Goal: Task Accomplishment & Management: Manage account settings

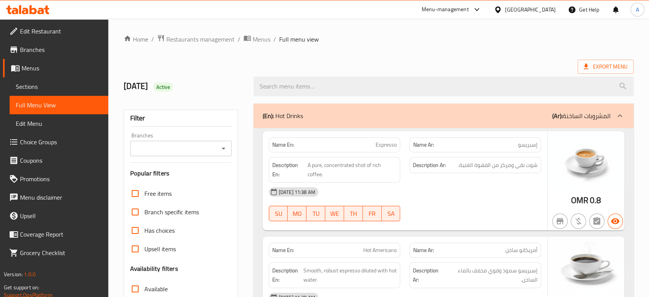
click at [27, 9] on icon at bounding box center [25, 11] width 7 height 7
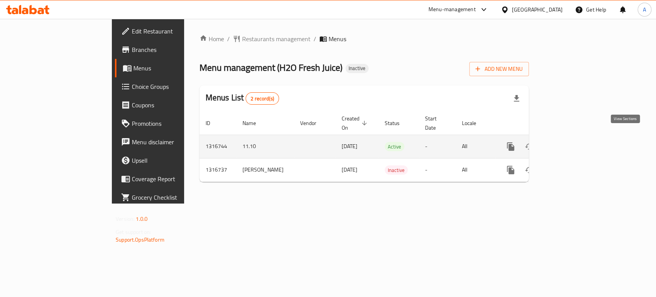
click at [570, 142] on icon "enhanced table" at bounding box center [565, 146] width 9 height 9
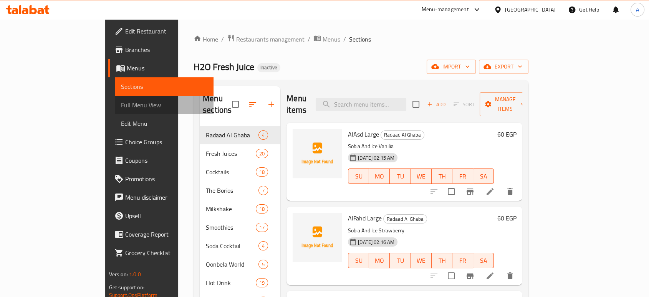
click at [115, 98] on link "Full Menu View" at bounding box center [164, 105] width 99 height 18
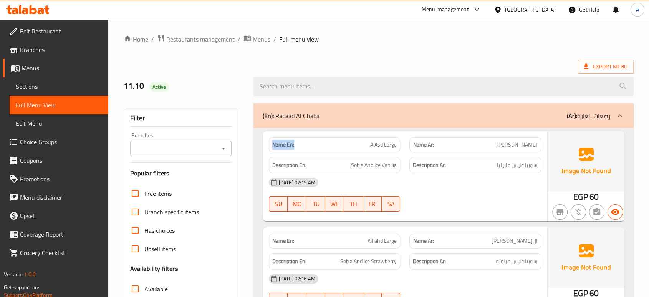
drag, startPoint x: 301, startPoint y: 146, endPoint x: 268, endPoint y: 147, distance: 33.4
click at [268, 147] on div "Name En: AlAsd Large" at bounding box center [334, 145] width 141 height 24
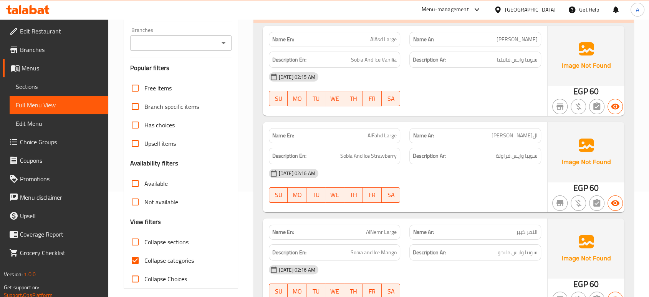
scroll to position [116, 0]
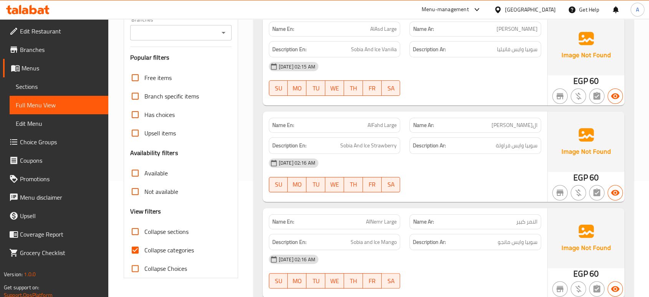
click at [146, 240] on label "Collapse categories" at bounding box center [160, 249] width 68 height 18
click at [144, 240] on input "Collapse categories" at bounding box center [135, 249] width 18 height 18
checkbox input "false"
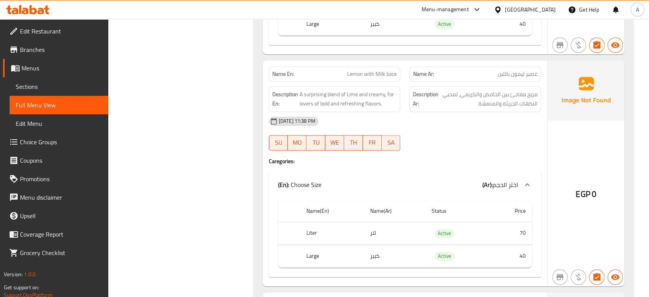
scroll to position [3601, 0]
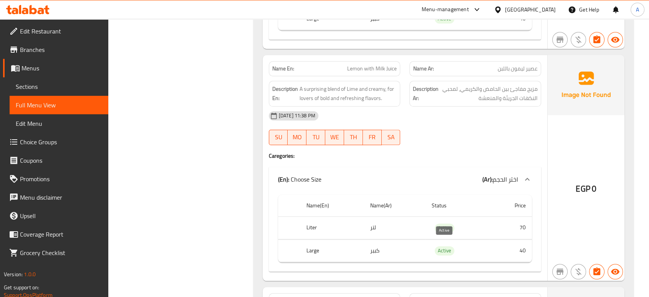
click at [441, 246] on span "Active" at bounding box center [445, 250] width 20 height 9
copy span "Active"
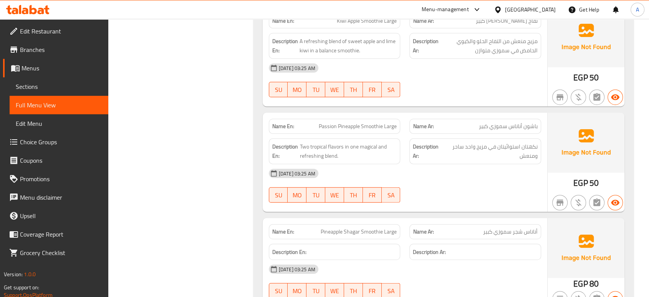
scroll to position [14433, 0]
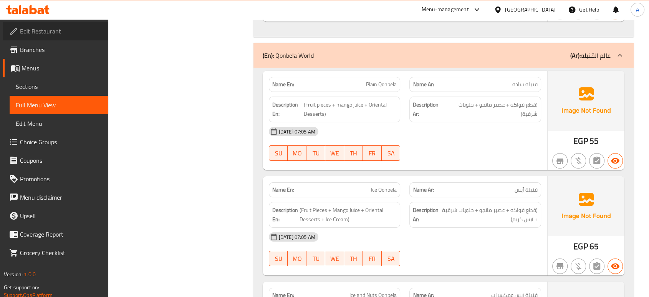
click at [58, 33] on span "Edit Restaurant" at bounding box center [61, 31] width 82 height 9
